Goal: Transaction & Acquisition: Purchase product/service

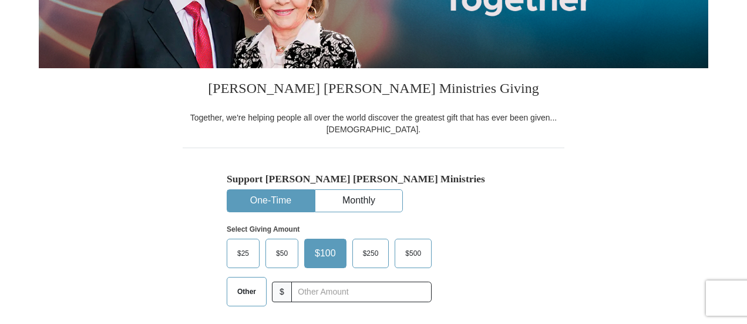
scroll to position [235, 0]
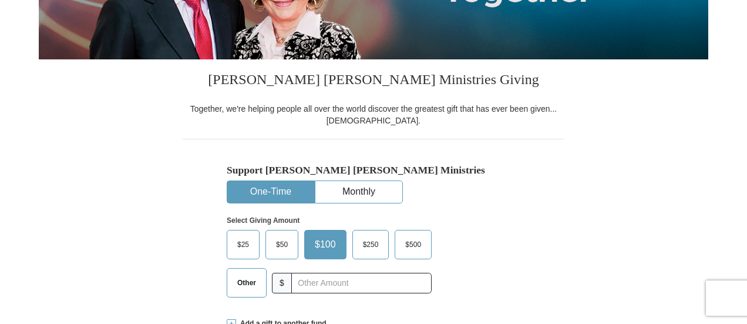
click at [249, 283] on span "Other" at bounding box center [247, 283] width 31 height 18
click at [0, 0] on input "Other" at bounding box center [0, 0] width 0 height 0
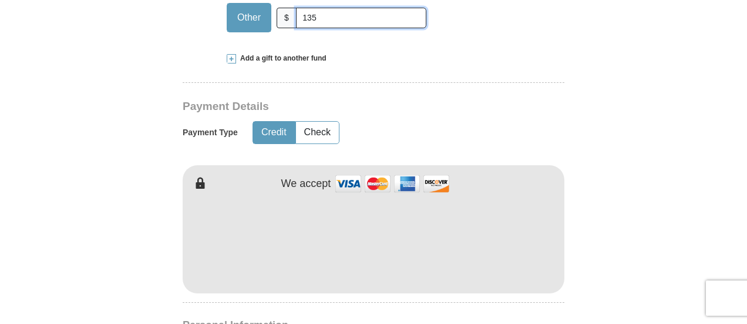
scroll to position [529, 0]
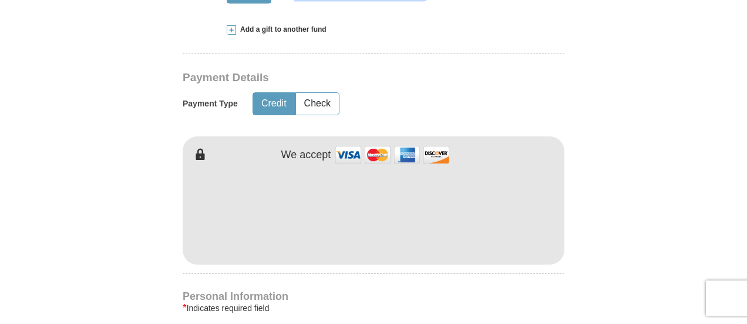
type input "135"
type input "[PERSON_NAME]"
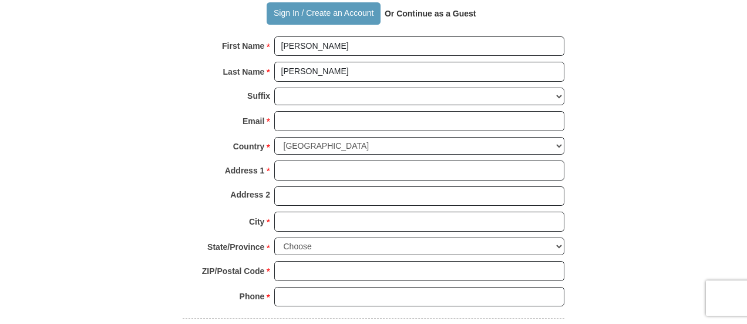
scroll to position [764, 0]
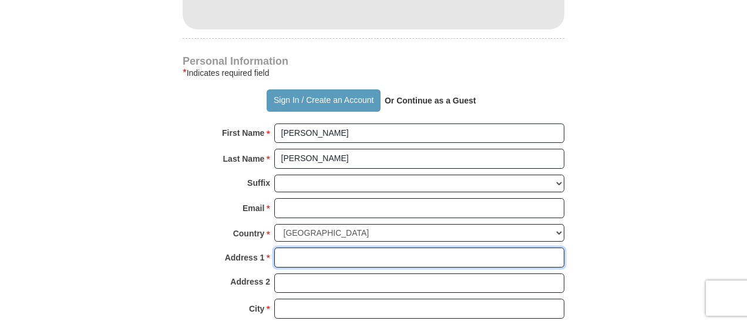
click at [290, 252] on input "Address 1 *" at bounding box center [419, 257] width 290 height 20
type input "[STREET_ADDRESS]"
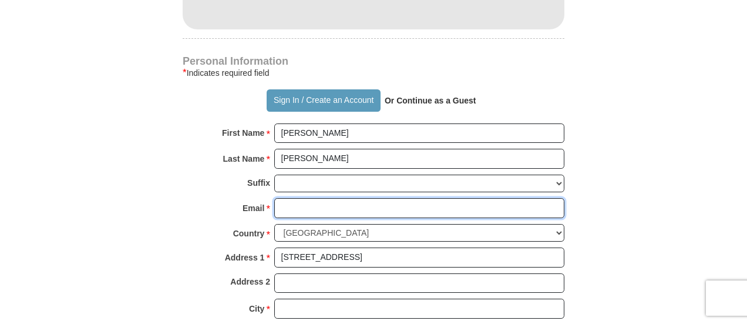
type input "[PERSON_NAME][EMAIL_ADDRESS][PERSON_NAME][DOMAIN_NAME]"
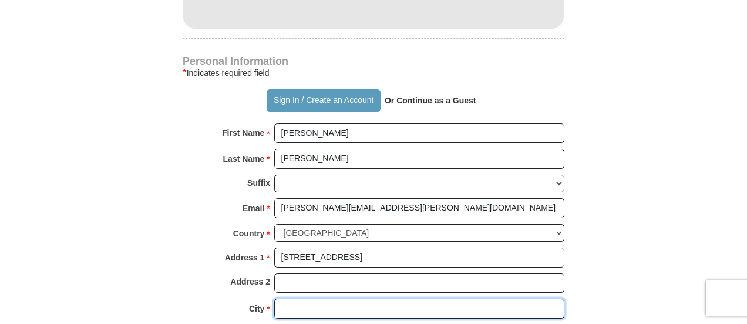
type input "[PERSON_NAME][GEOGRAPHIC_DATA]"
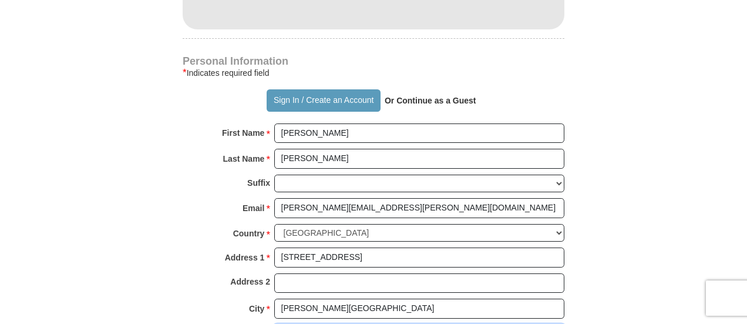
select select "[GEOGRAPHIC_DATA]"
type input "76087"
type input "6825510919"
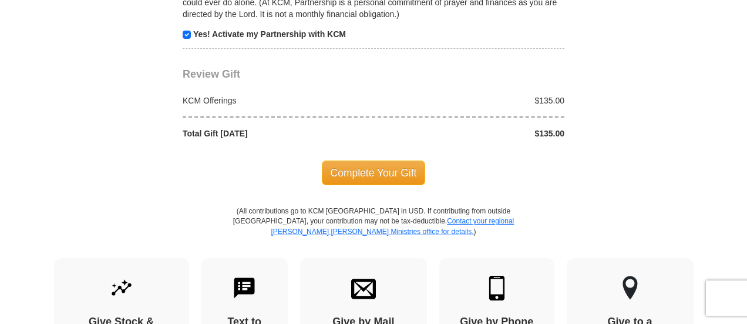
scroll to position [1234, 0]
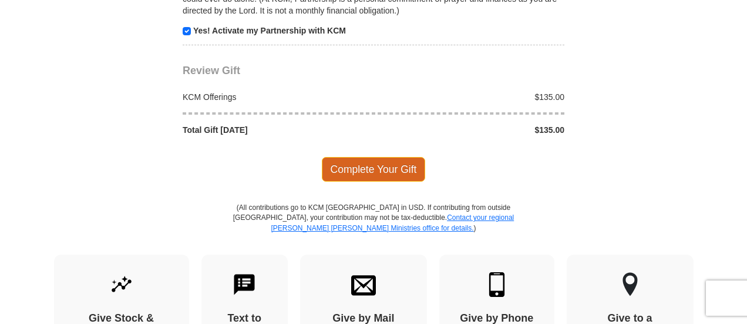
click at [367, 160] on span "Complete Your Gift" at bounding box center [374, 169] width 104 height 25
